Goal: Find specific page/section: Find specific page/section

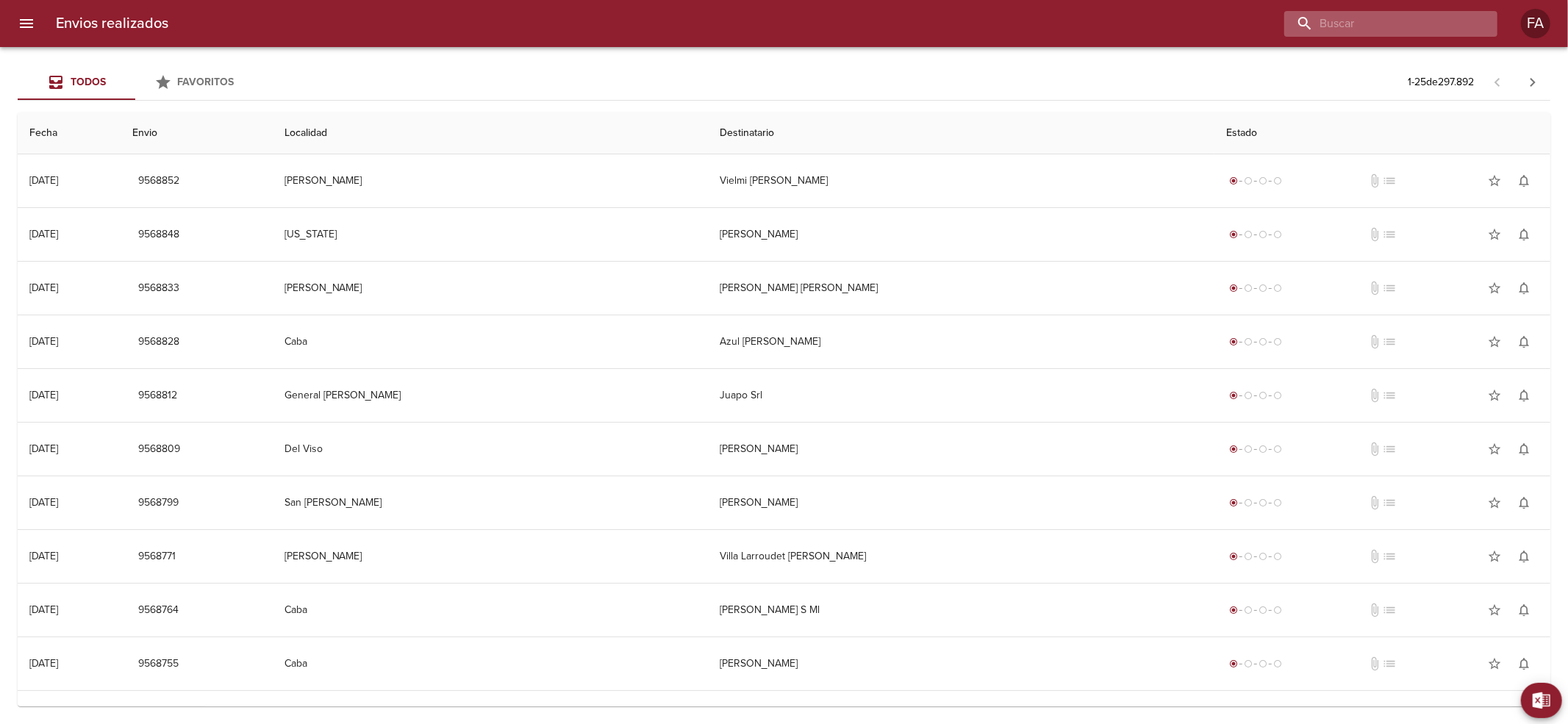
click at [1427, 26] on input "buscar" at bounding box center [1378, 24] width 188 height 25
paste input "[PERSON_NAME]"
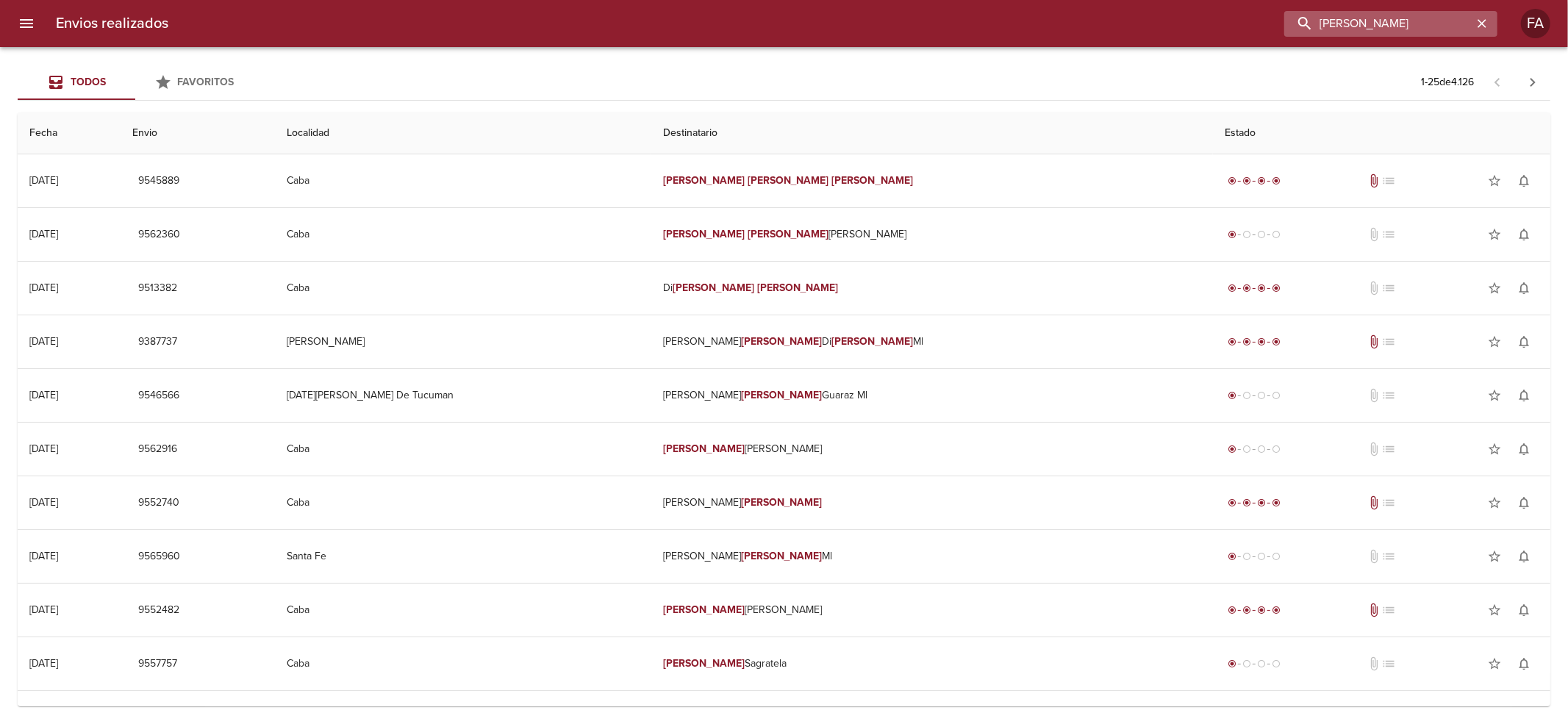
click at [1357, 14] on input "[PERSON_NAME]" at bounding box center [1378, 24] width 188 height 25
paste input "[PERSON_NAME]"
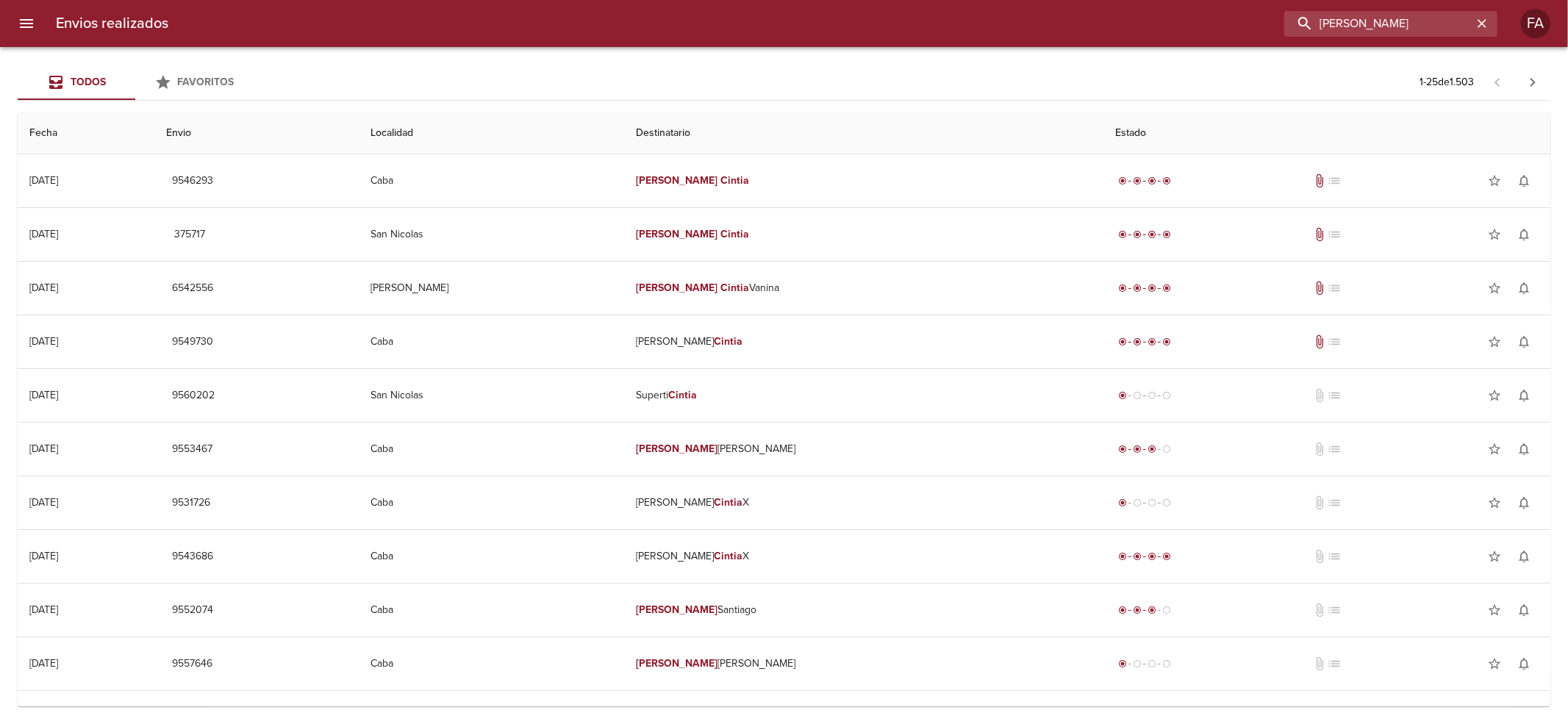
drag, startPoint x: 1472, startPoint y: 27, endPoint x: 861, endPoint y: 92, distance: 614.4
click at [861, 0] on div "Envios realizados [PERSON_NAME] FA Todos Favoritos 1 - 25 de 1.503 Fecha Envio …" at bounding box center [784, 0] width 1568 height 0
paste input "[PERSON_NAME]"
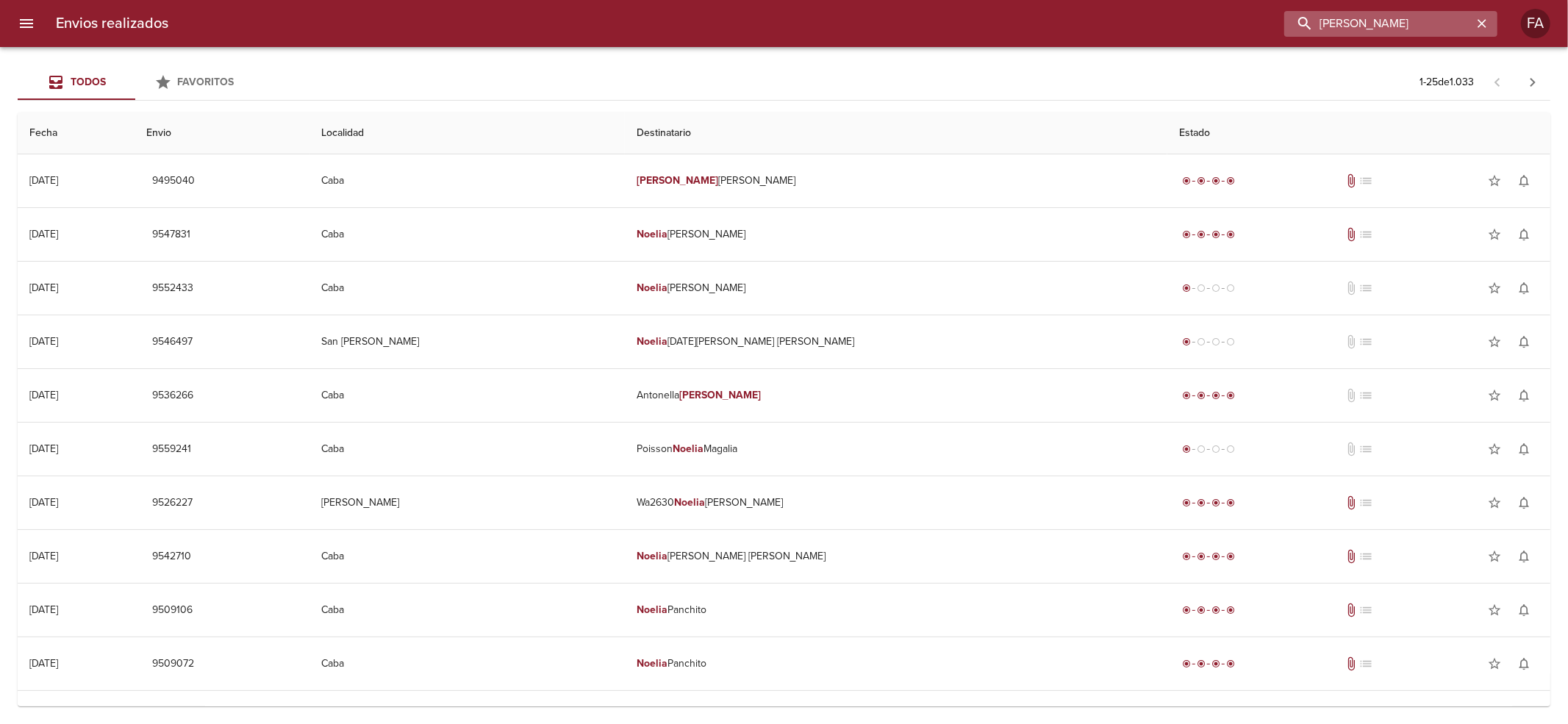
click at [1384, 30] on input "[PERSON_NAME]" at bounding box center [1378, 24] width 188 height 25
drag, startPoint x: 1384, startPoint y: 30, endPoint x: 867, endPoint y: 62, distance: 518.0
click at [889, 0] on div "Envios realizados [PERSON_NAME] FA Todos Favoritos 1 - 25 de 1.033 Fecha Envio …" at bounding box center [784, 0] width 1568 height 0
paste input "[PERSON_NAME][DEMOGRAPHIC_DATA] [PERSON_NAME]"
type input "[PERSON_NAME][DEMOGRAPHIC_DATA] [PERSON_NAME]"
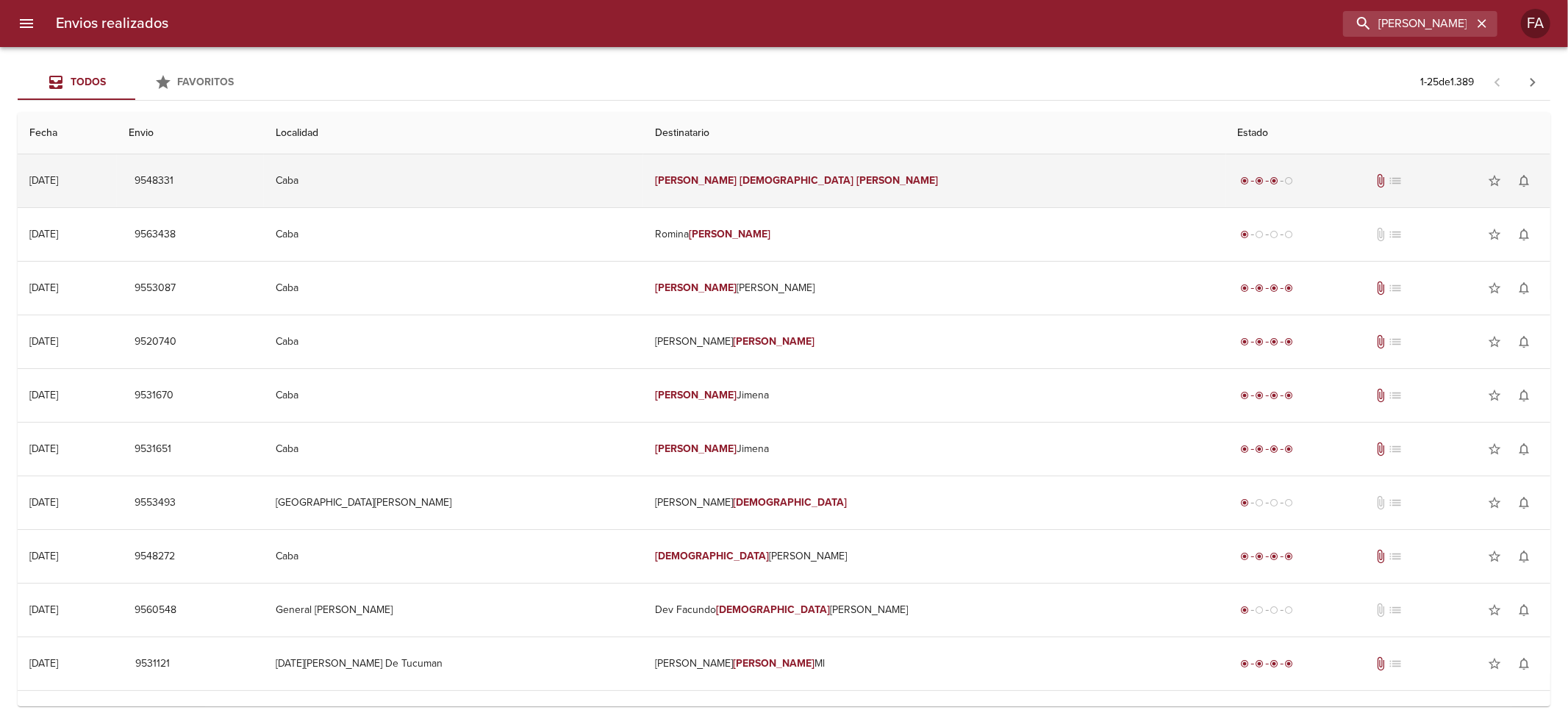
click at [993, 185] on td "[PERSON_NAME] [PERSON_NAME]" at bounding box center [934, 180] width 582 height 53
